Goal: Browse casually

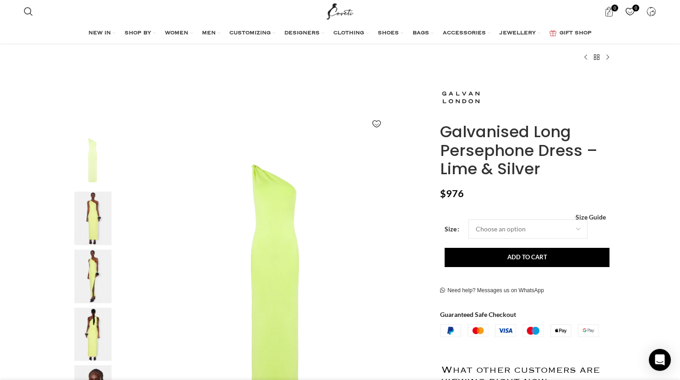
scroll to position [70, 0]
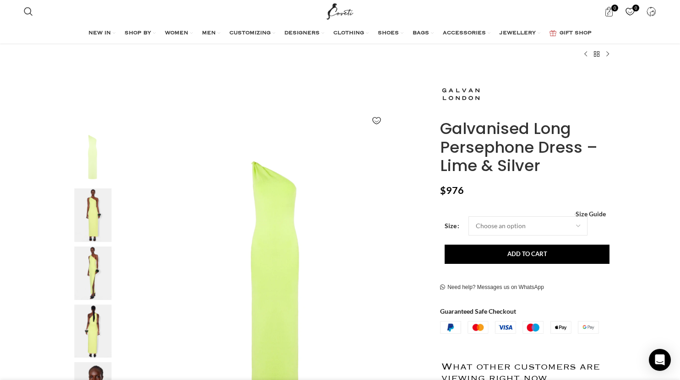
click at [93, 218] on img "2 / 5" at bounding box center [93, 216] width 56 height 54
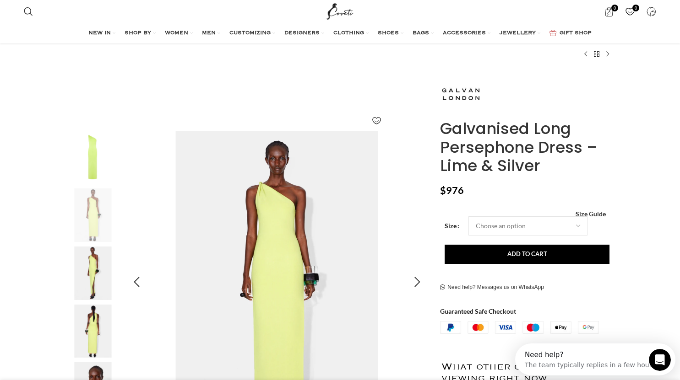
scroll to position [0, 0]
click at [275, 272] on img "2 / 5" at bounding box center [276, 282] width 303 height 303
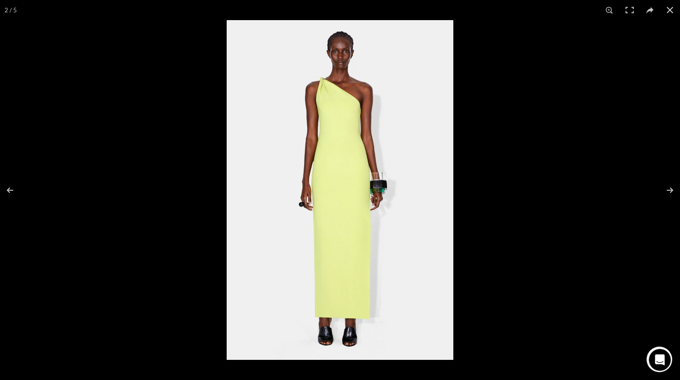
click at [321, 234] on img at bounding box center [340, 190] width 227 height 340
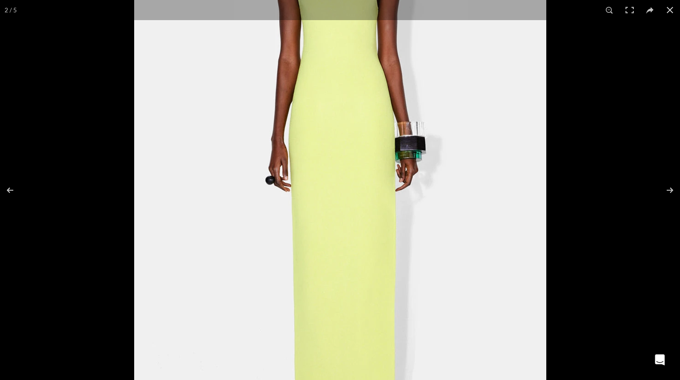
click at [321, 234] on img at bounding box center [340, 154] width 412 height 618
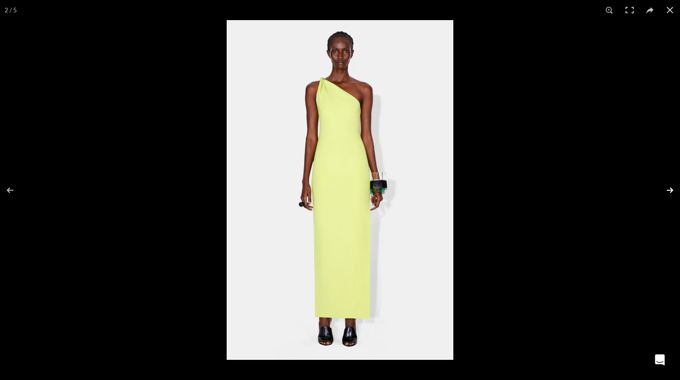
click at [669, 192] on button at bounding box center [664, 191] width 32 height 46
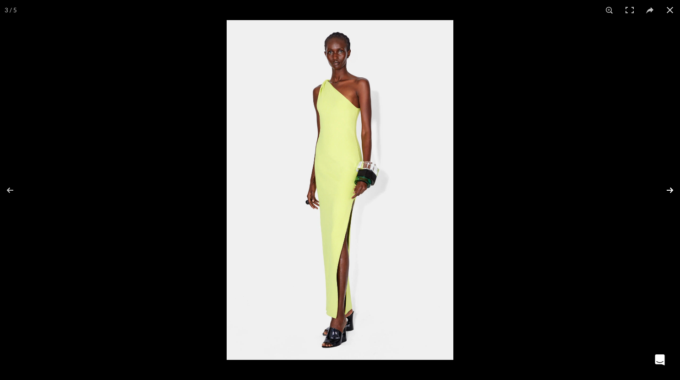
click at [669, 192] on button at bounding box center [664, 191] width 32 height 46
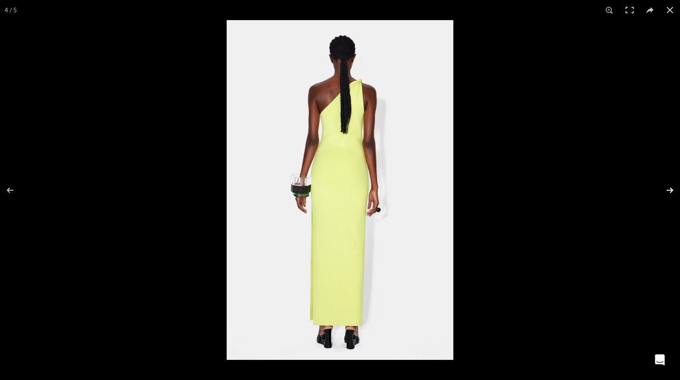
click at [669, 192] on button at bounding box center [664, 191] width 32 height 46
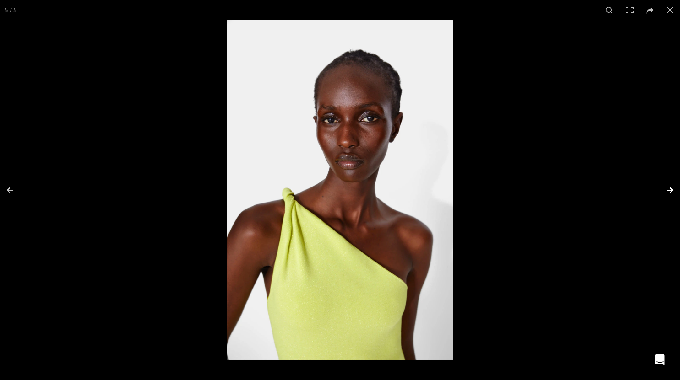
scroll to position [0, 193]
click at [669, 192] on button at bounding box center [664, 191] width 32 height 46
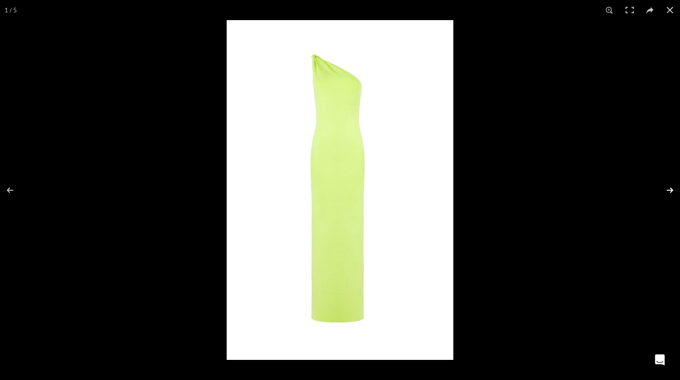
click at [669, 192] on button at bounding box center [664, 191] width 32 height 46
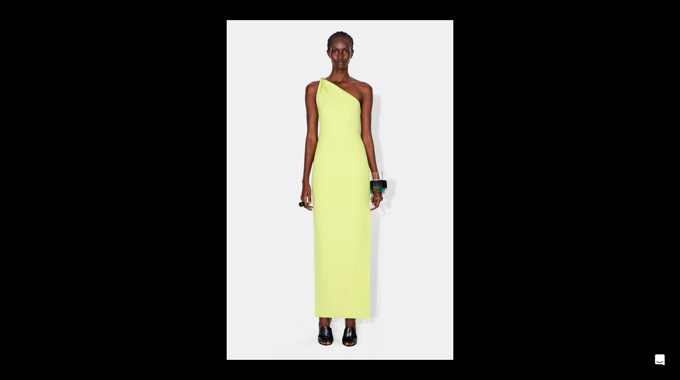
scroll to position [0, 216]
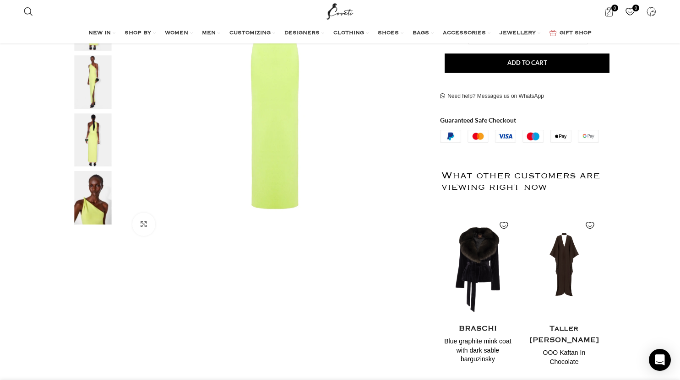
scroll to position [260, 0]
